Goal: Information Seeking & Learning: Learn about a topic

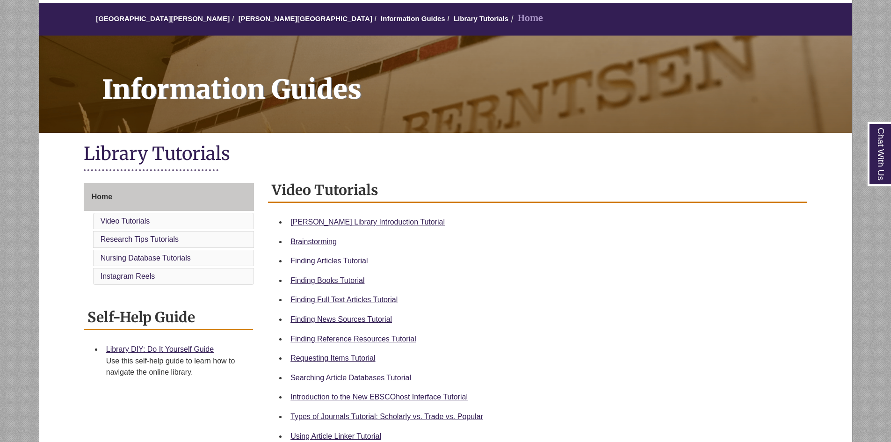
scroll to position [140, 0]
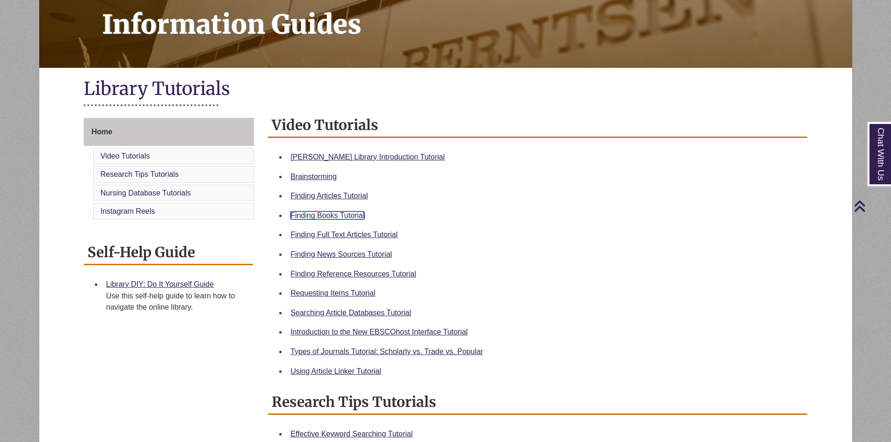
click at [339, 217] on link "Finding Books Tutorial" at bounding box center [327, 215] width 74 height 8
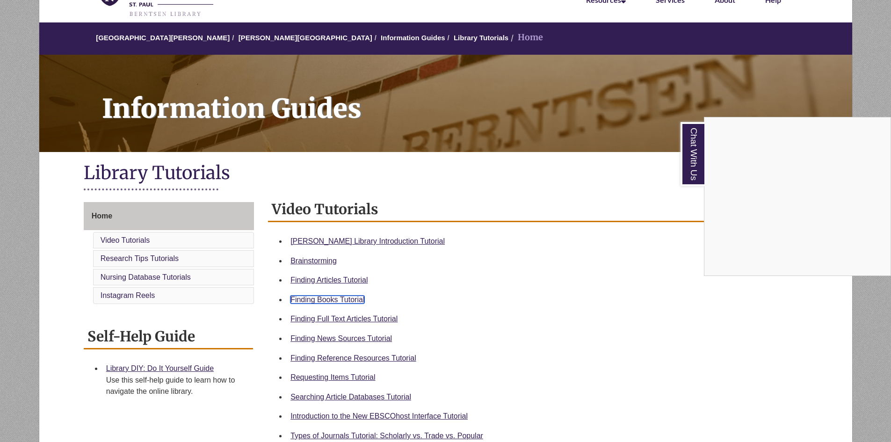
scroll to position [0, 0]
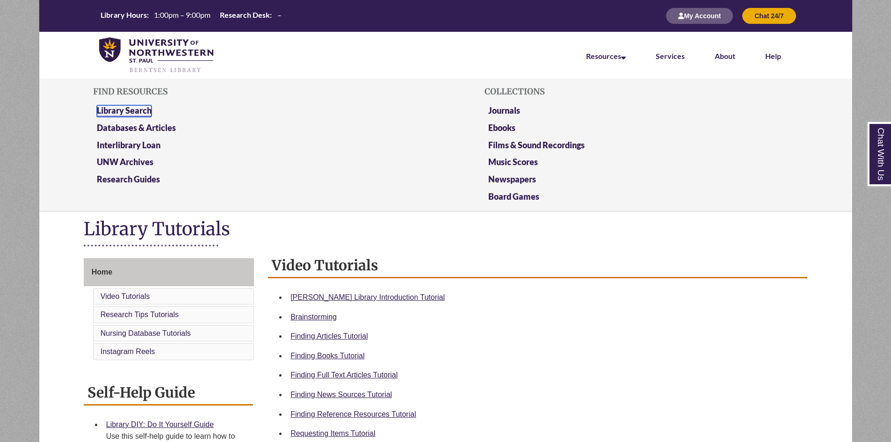
drag, startPoint x: 114, startPoint y: 114, endPoint x: 129, endPoint y: 111, distance: 15.6
click at [114, 113] on link "Library Search" at bounding box center [124, 111] width 55 height 12
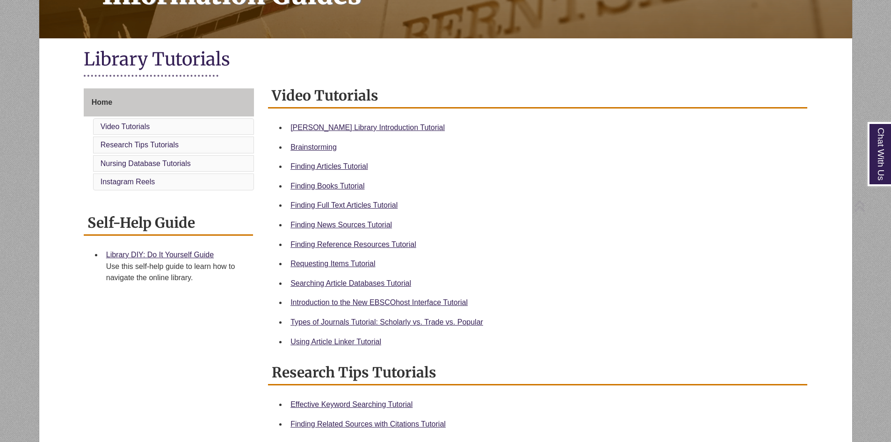
scroll to position [234, 0]
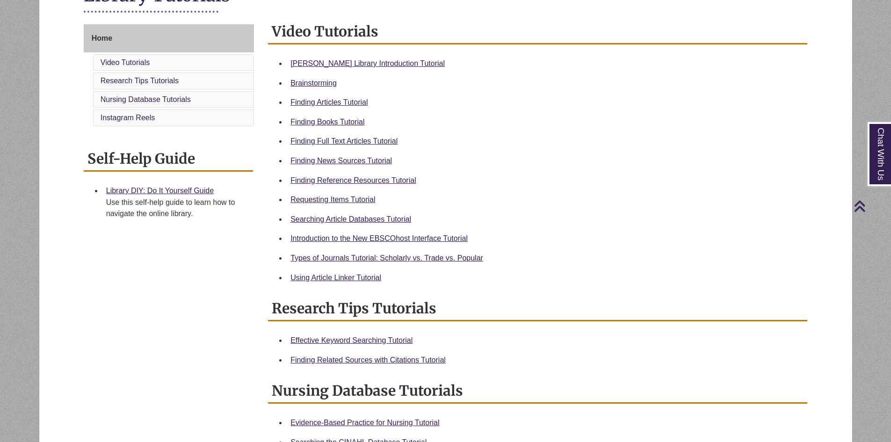
click at [493, 146] on div "Finding Full Text Articles Tutorial" at bounding box center [544, 141] width 509 height 12
click at [343, 202] on link "Requesting Items Tutorial" at bounding box center [332, 199] width 85 height 8
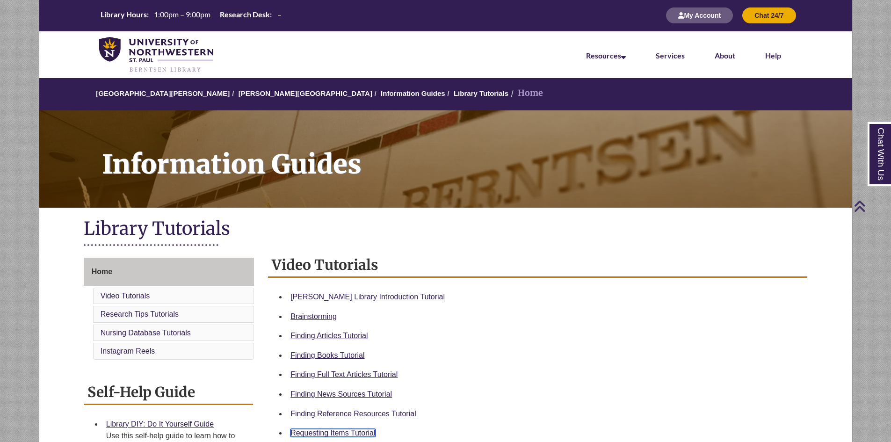
scroll to position [0, 0]
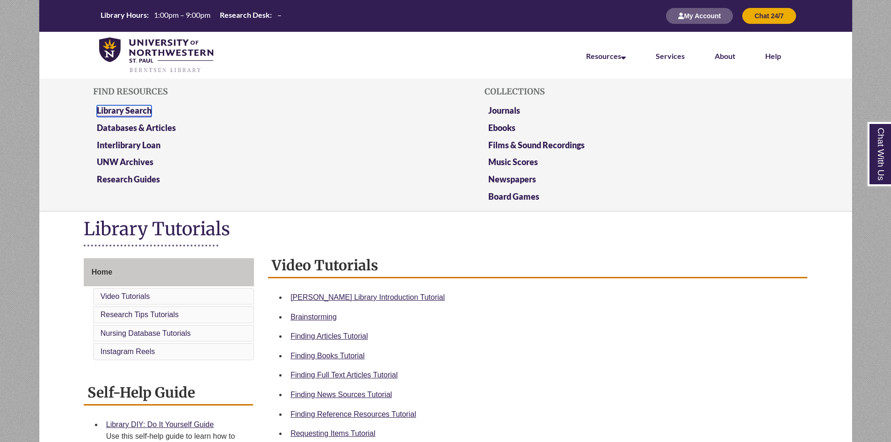
click at [119, 108] on link "Library Search" at bounding box center [124, 111] width 55 height 12
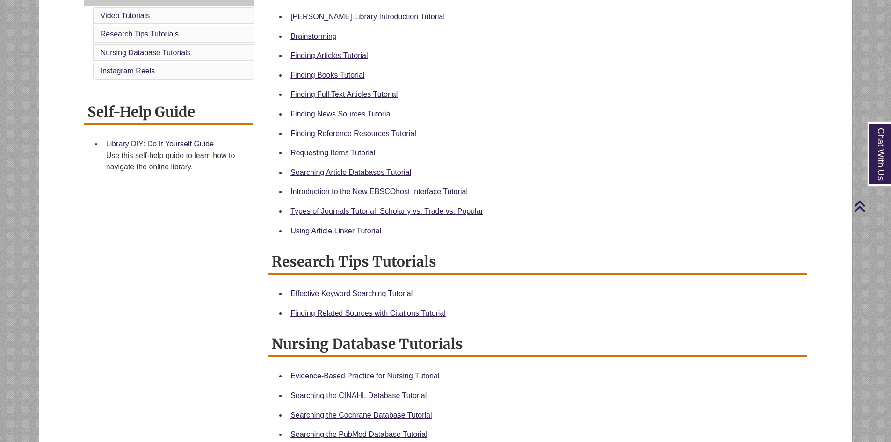
scroll to position [234, 0]
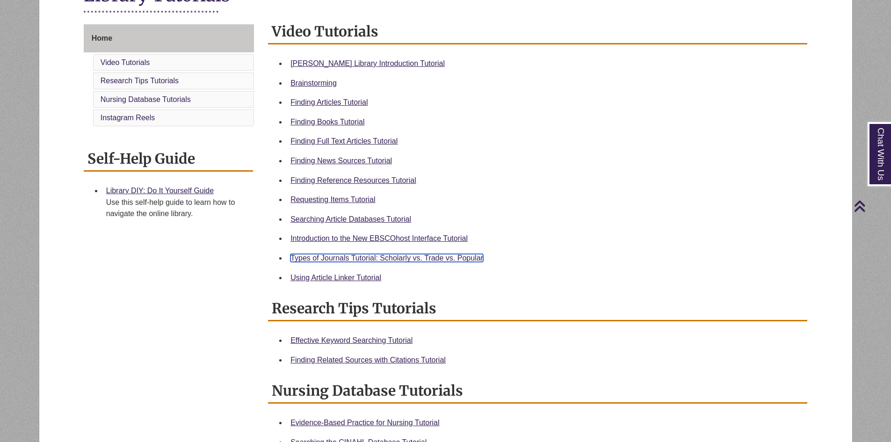
click at [414, 260] on link "Types of Journals Tutorial: Scholarly vs. Trade vs. Popular" at bounding box center [386, 258] width 193 height 8
click at [407, 111] on li "Finding Articles Tutorial" at bounding box center [545, 103] width 517 height 20
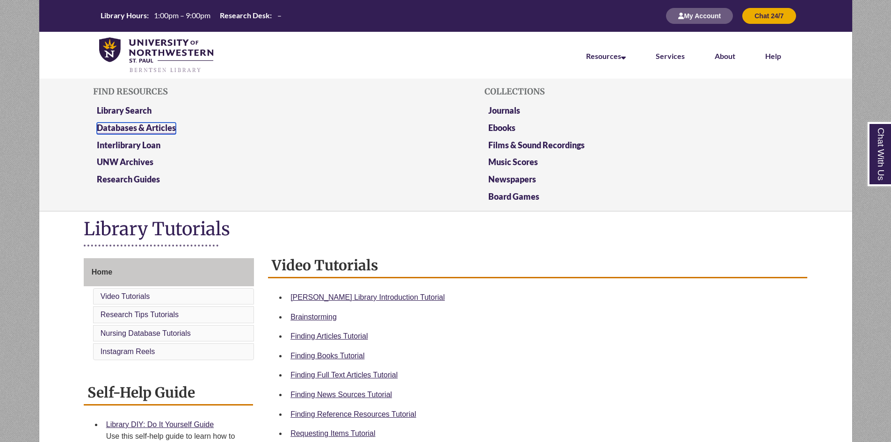
click at [148, 129] on link "Databases & Articles" at bounding box center [136, 129] width 79 height 12
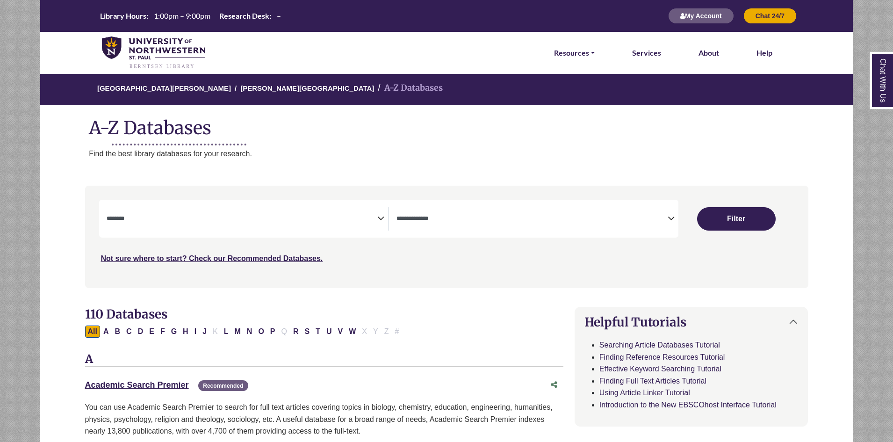
select select "Database Subject Filter"
select select "Database Types Filter"
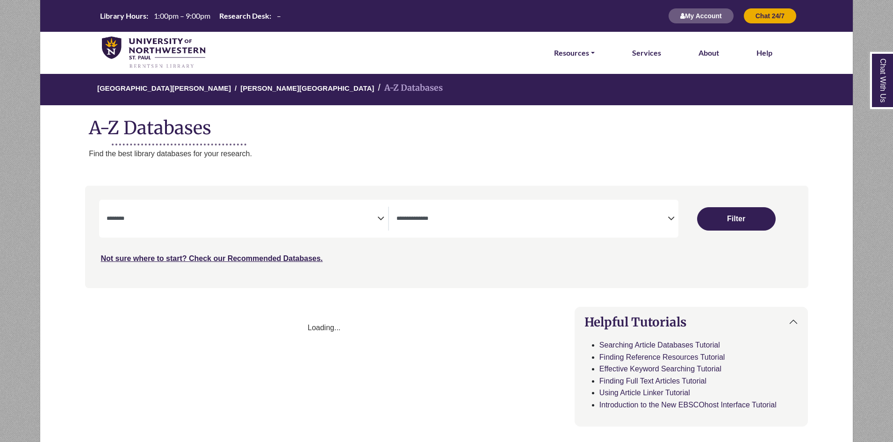
select select "Database Subject Filter"
select select "Database Types Filter"
select select "Database Subject Filter"
select select "Database Types Filter"
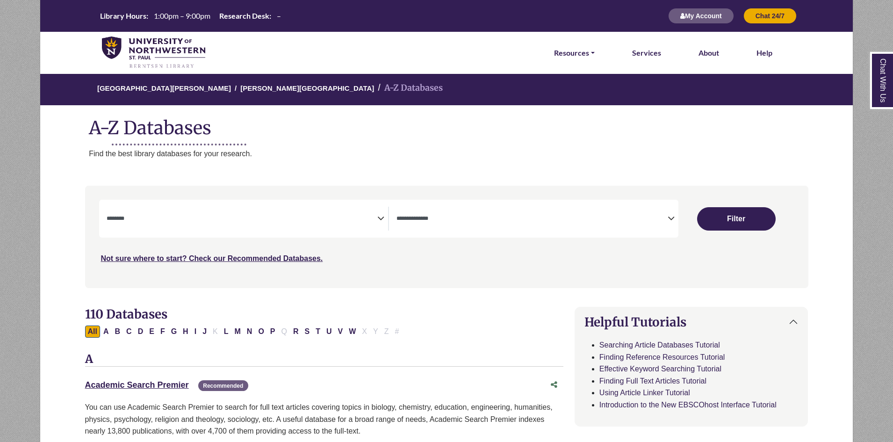
click at [264, 210] on span "Search filters" at bounding box center [242, 219] width 271 height 24
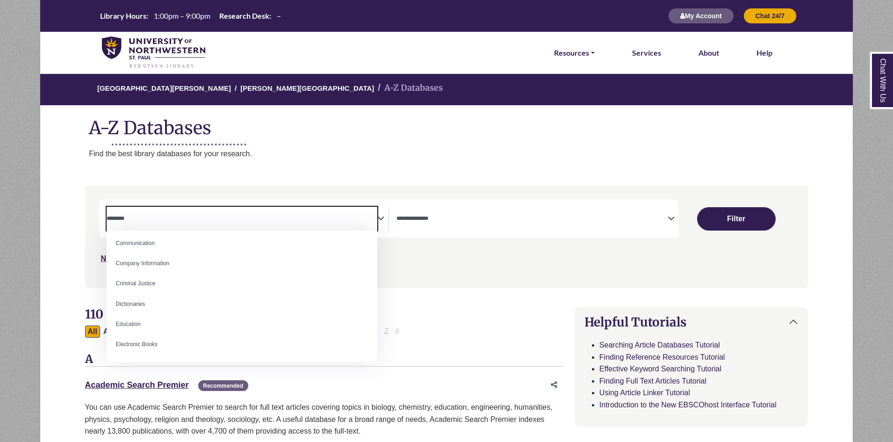
scroll to position [187, 0]
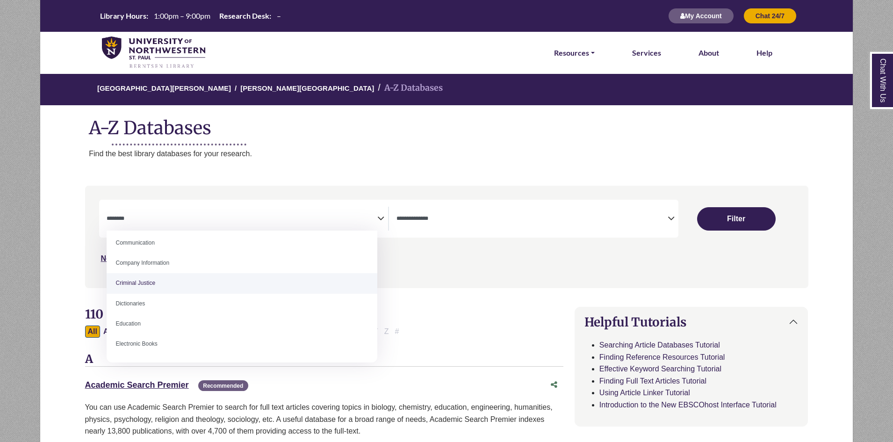
select select "******"
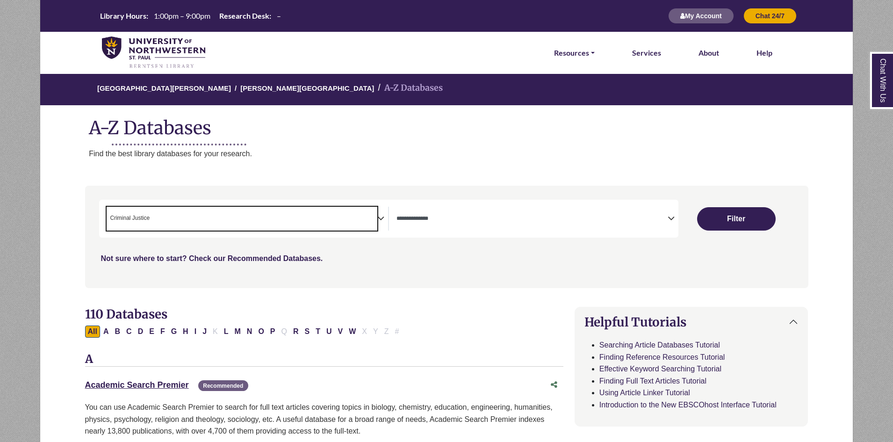
scroll to position [99, 0]
click at [342, 227] on span "× Criminal Justice" at bounding box center [242, 219] width 271 height 24
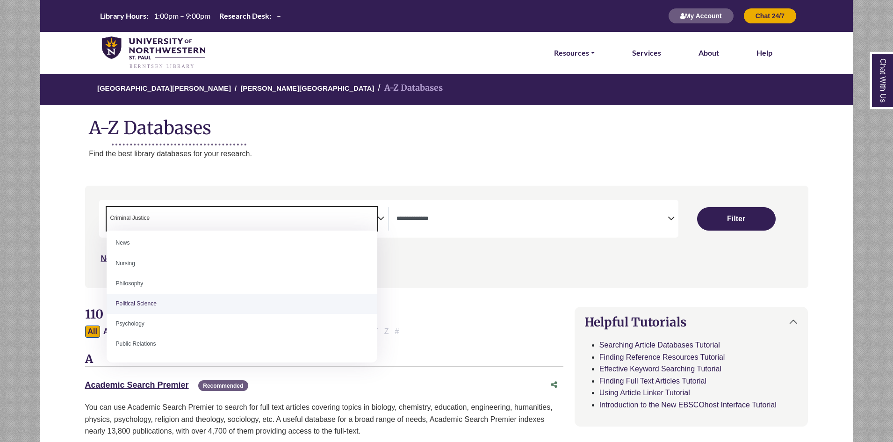
scroll to position [701, 0]
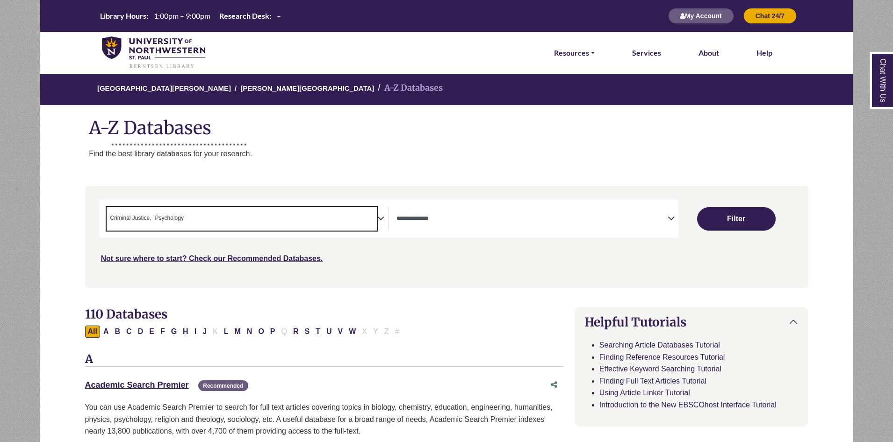
click at [231, 224] on span "× Criminal Justice × Psychology" at bounding box center [242, 219] width 271 height 24
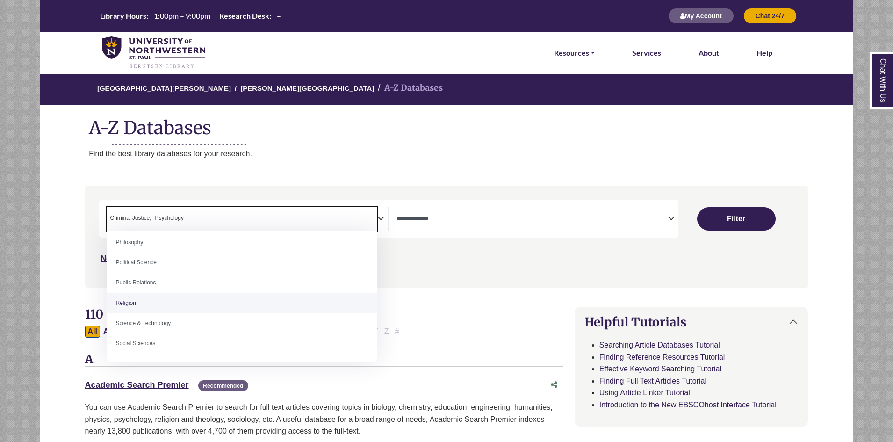
scroll to position [748, 0]
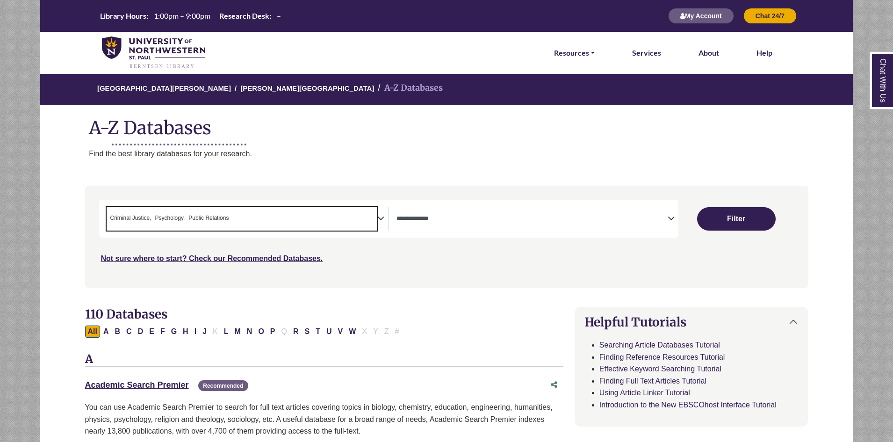
click at [252, 219] on span "× Criminal Justice × Psychology × Public Relations" at bounding box center [242, 219] width 271 height 24
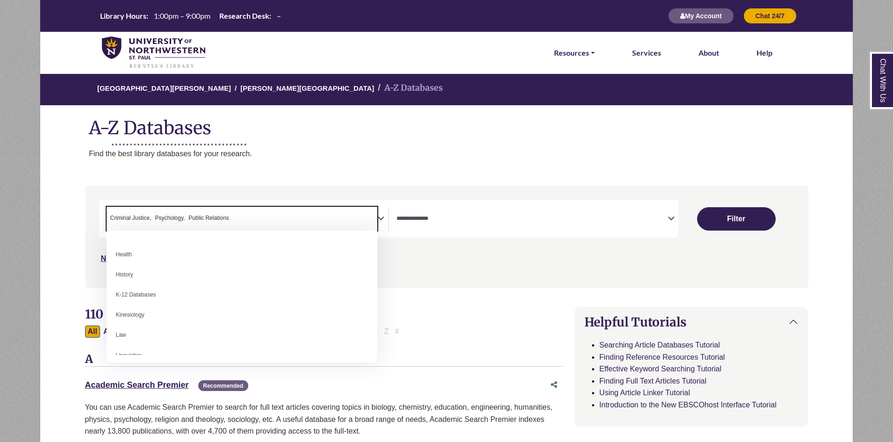
scroll to position [505, 0]
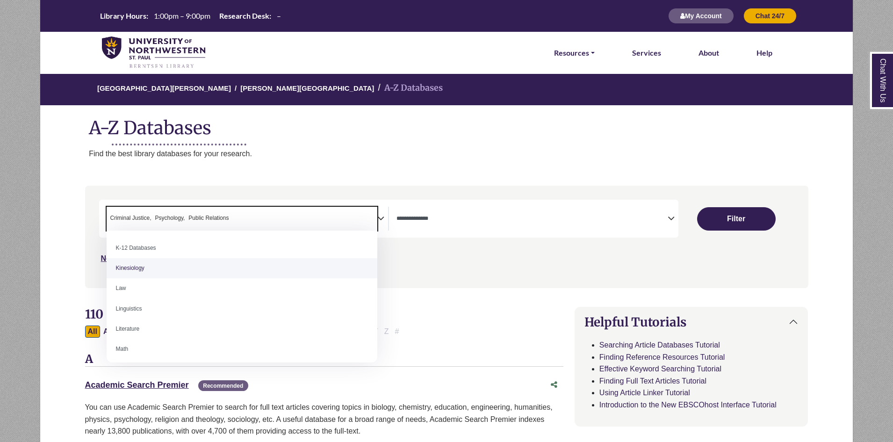
click at [432, 278] on div "Search filters" at bounding box center [447, 236] width 712 height 94
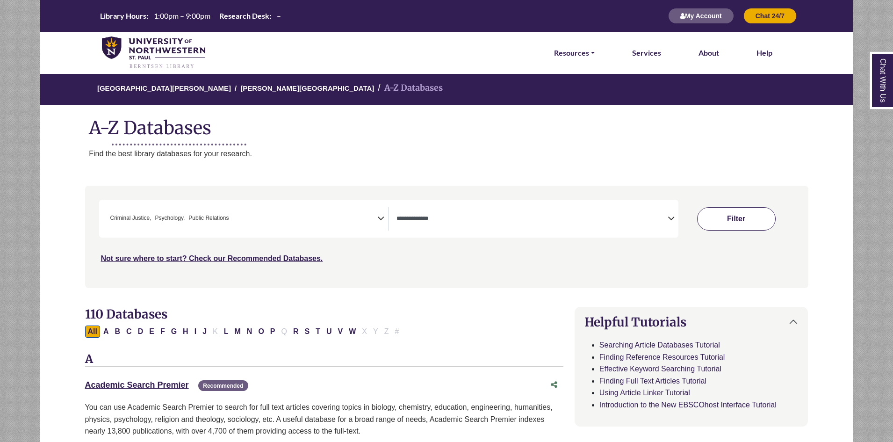
click at [733, 224] on button "Filter" at bounding box center [736, 218] width 79 height 23
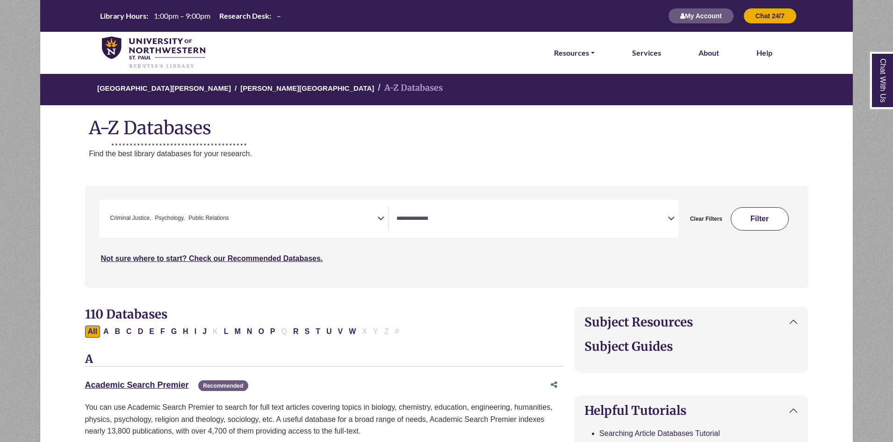
select select "Database Types Filter"
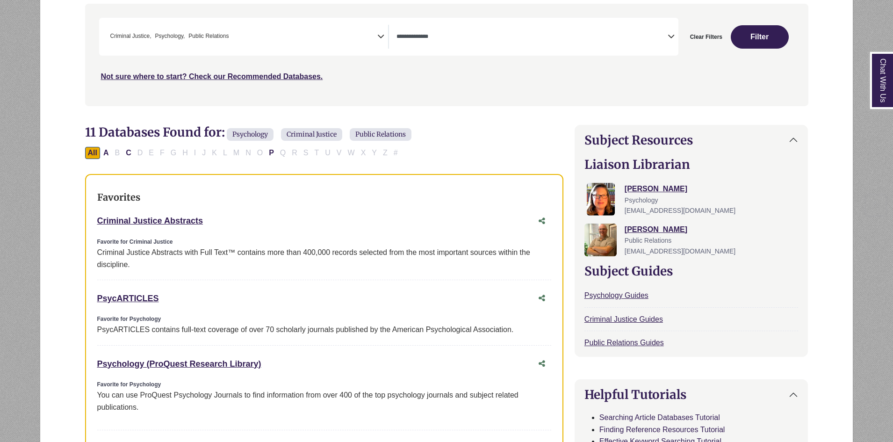
scroll to position [327, 0]
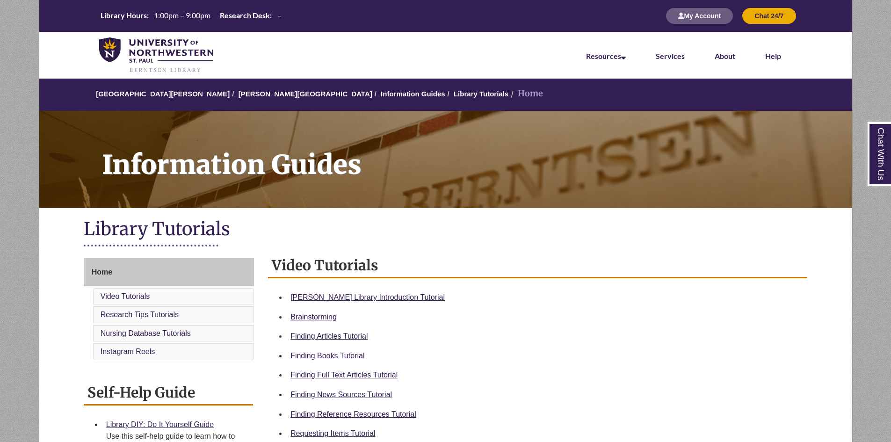
click at [503, 356] on div "Finding Books Tutorial" at bounding box center [544, 356] width 509 height 12
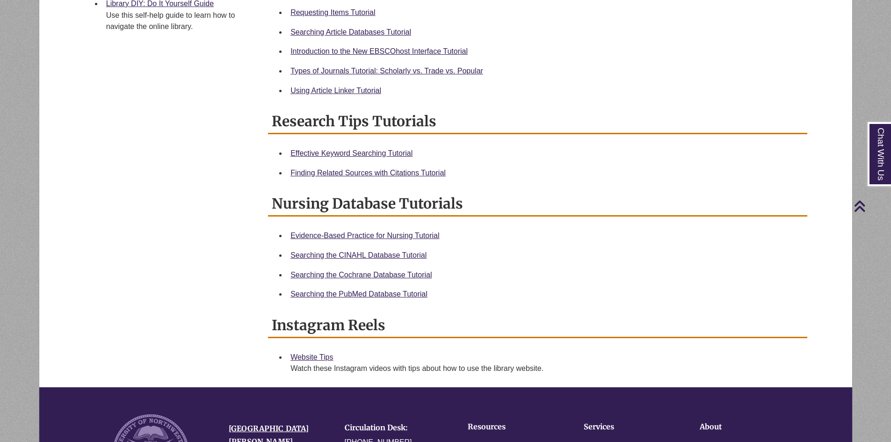
scroll to position [187, 0]
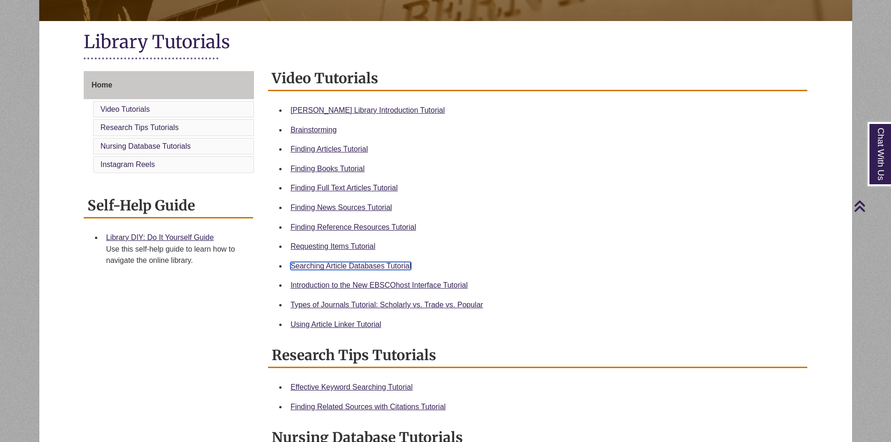
click at [329, 265] on link "Searching Article Databases Tutorial" at bounding box center [350, 266] width 121 height 8
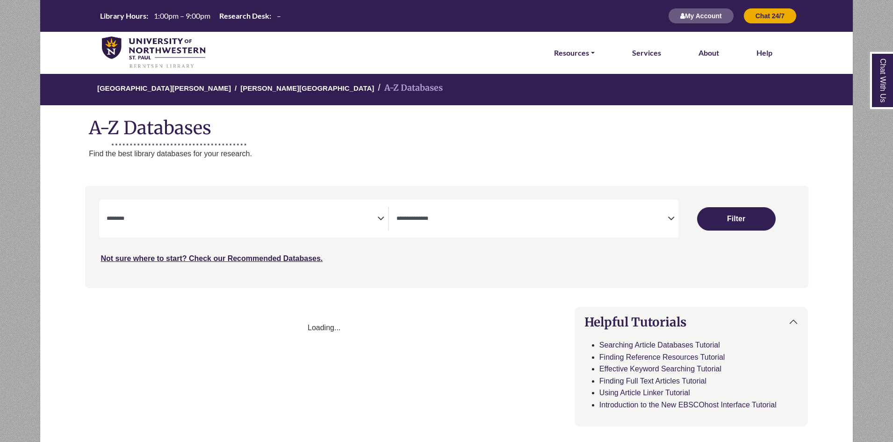
select select "Database Subject Filter"
select select "Database Types Filter"
select select "Database Subject Filter"
select select "Database Types Filter"
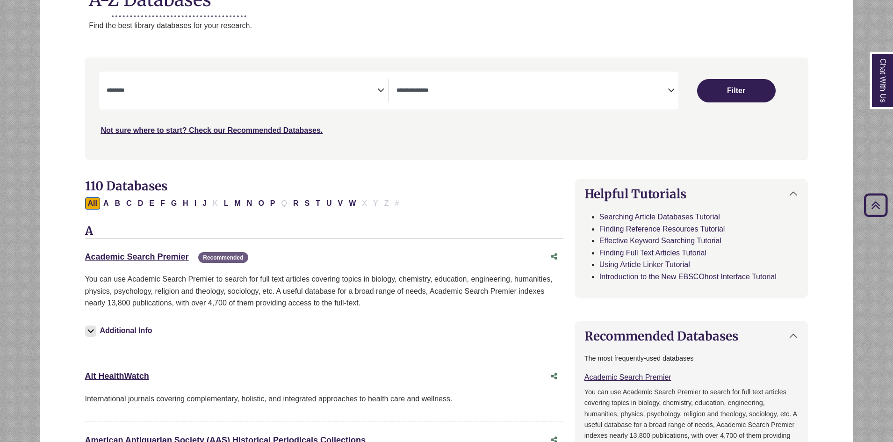
scroll to position [94, 0]
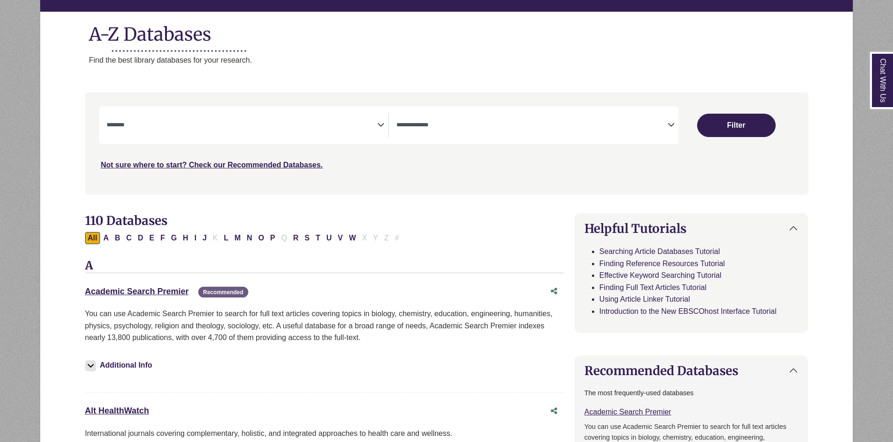
click at [495, 124] on textarea "Search" at bounding box center [532, 125] width 271 height 7
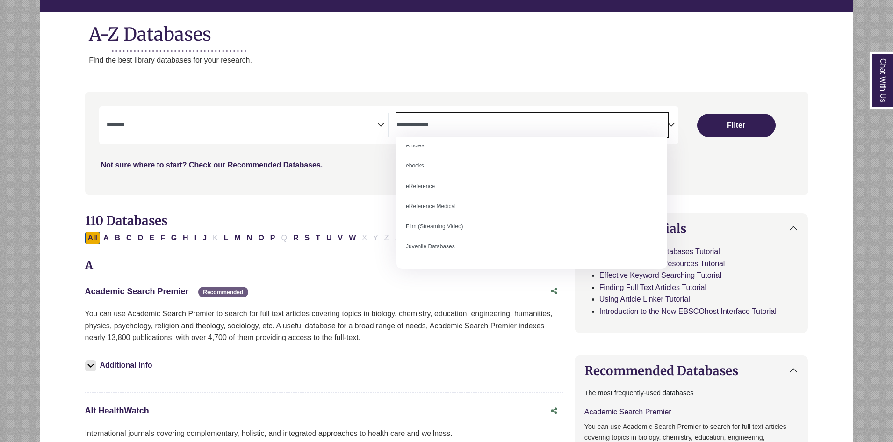
scroll to position [0, 0]
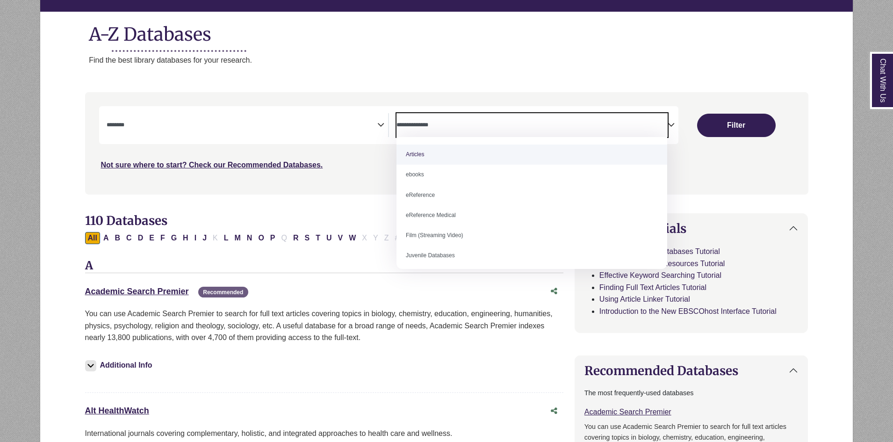
click at [436, 120] on span "Search filters" at bounding box center [532, 125] width 271 height 24
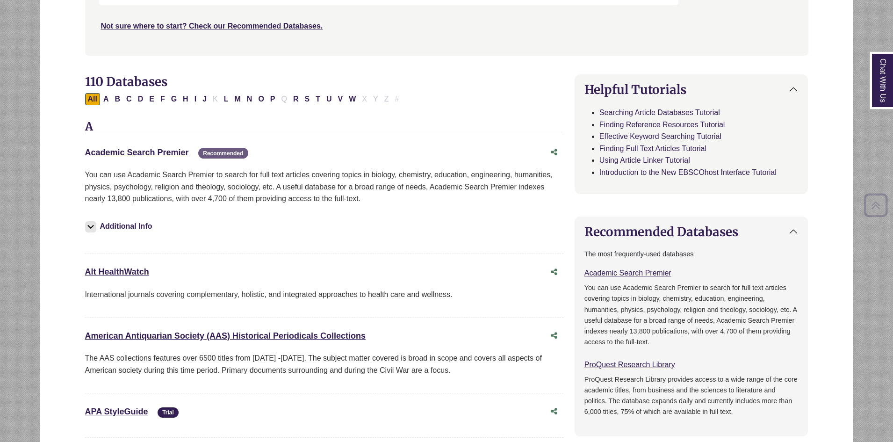
scroll to position [234, 0]
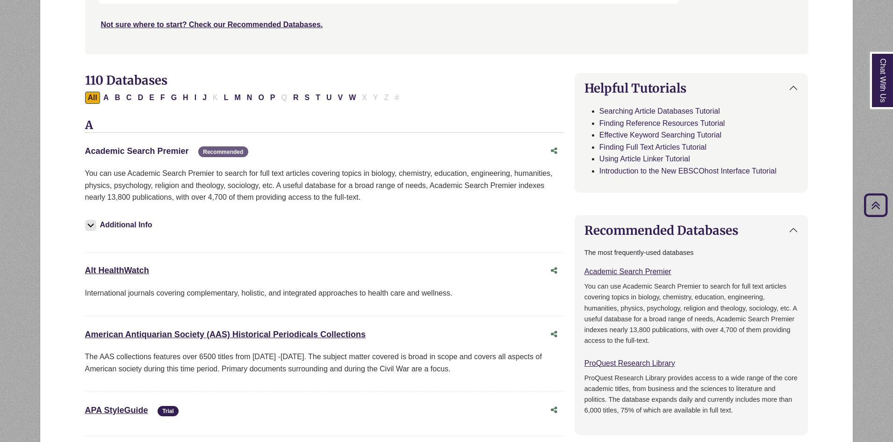
click at [143, 154] on link "Academic Search Premier This link opens in a new window" at bounding box center [137, 150] width 104 height 9
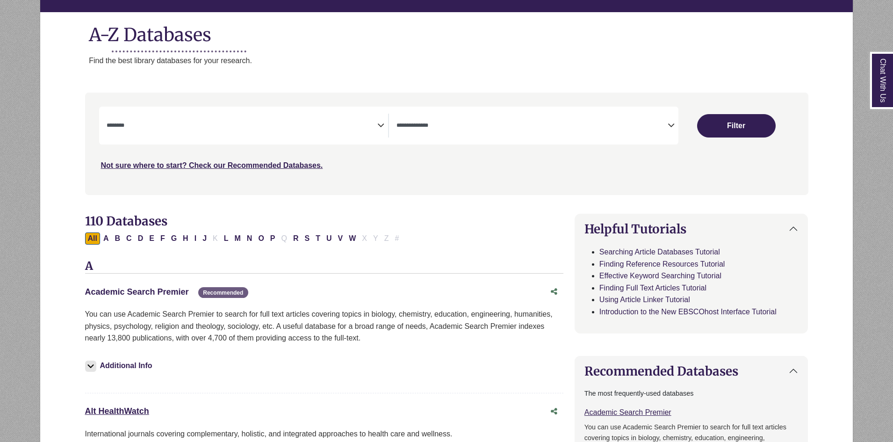
scroll to position [94, 0]
click at [152, 290] on link "Academic Search Premier This link opens in a new window" at bounding box center [137, 291] width 104 height 9
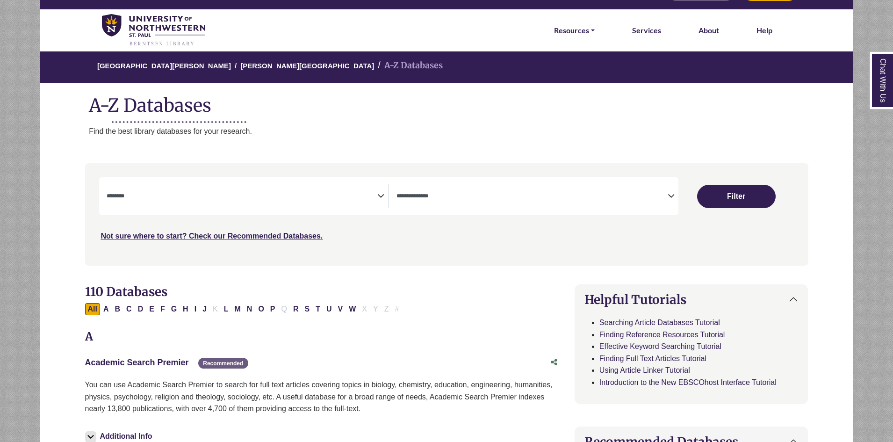
scroll to position [0, 0]
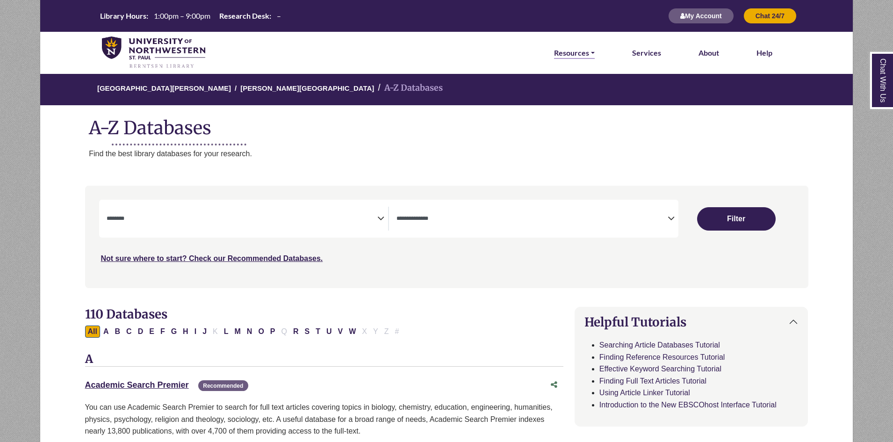
click at [586, 48] on link "Resources" at bounding box center [574, 53] width 41 height 12
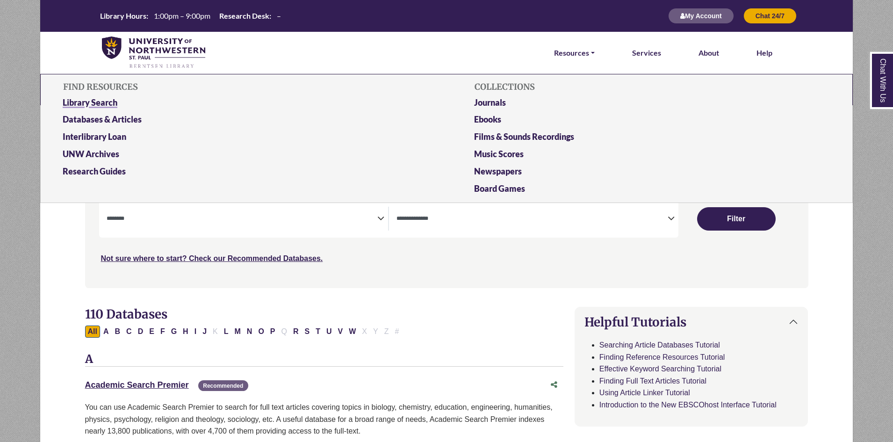
click at [103, 105] on link "Library Search" at bounding box center [241, 104] width 370 height 17
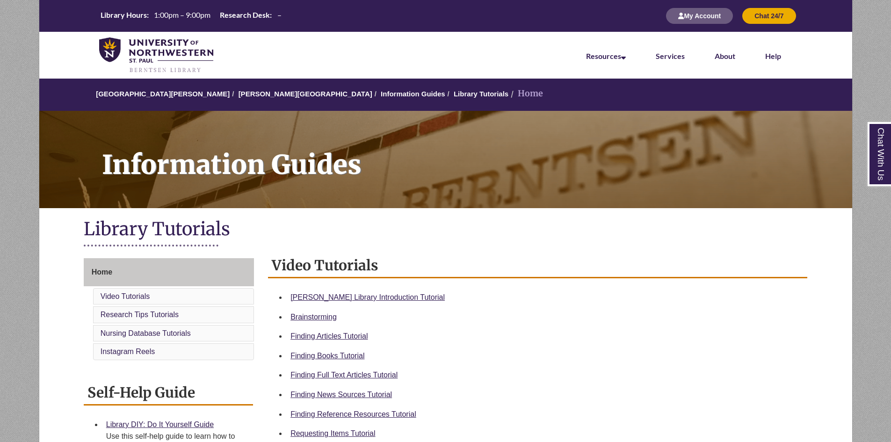
scroll to position [140, 0]
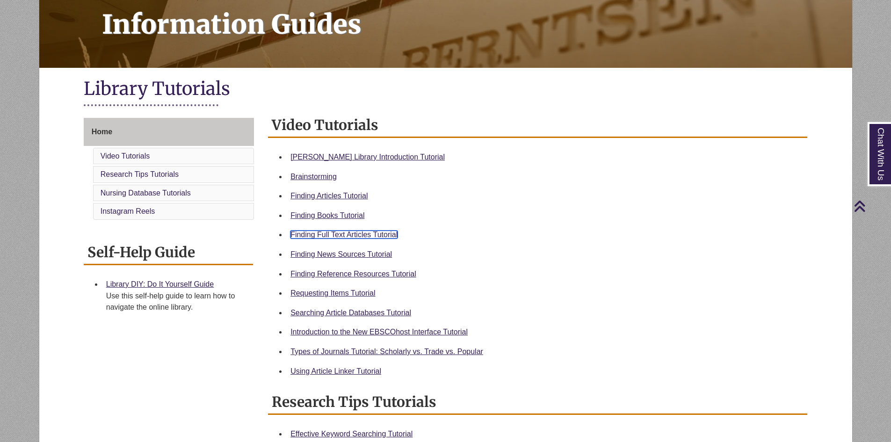
click at [339, 233] on link "Finding Full Text Articles Tutorial" at bounding box center [343, 235] width 107 height 8
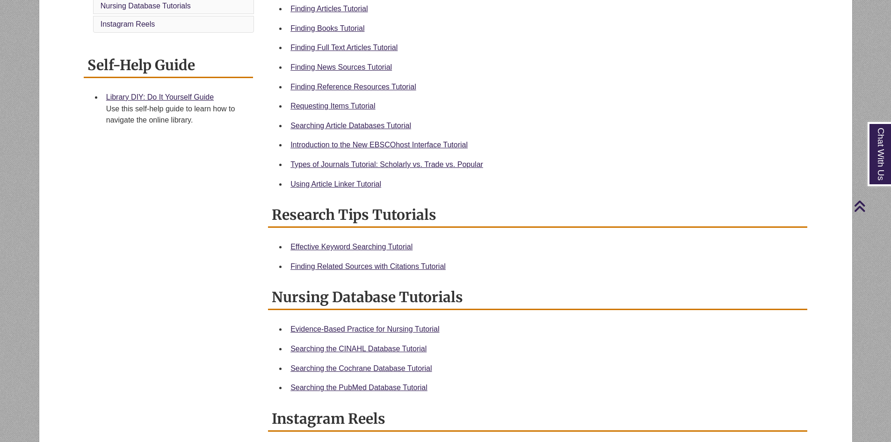
scroll to position [281, 0]
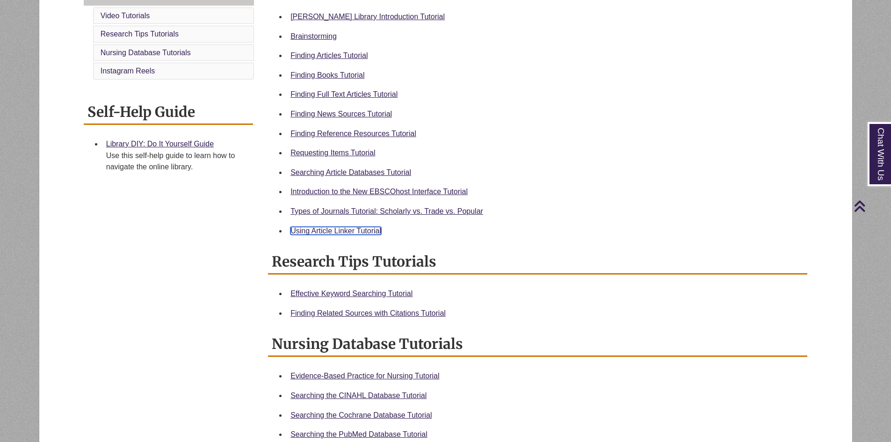
click at [348, 230] on link "Using Article Linker Tutorial" at bounding box center [335, 231] width 91 height 8
